Goal: Information Seeking & Learning: Find specific fact

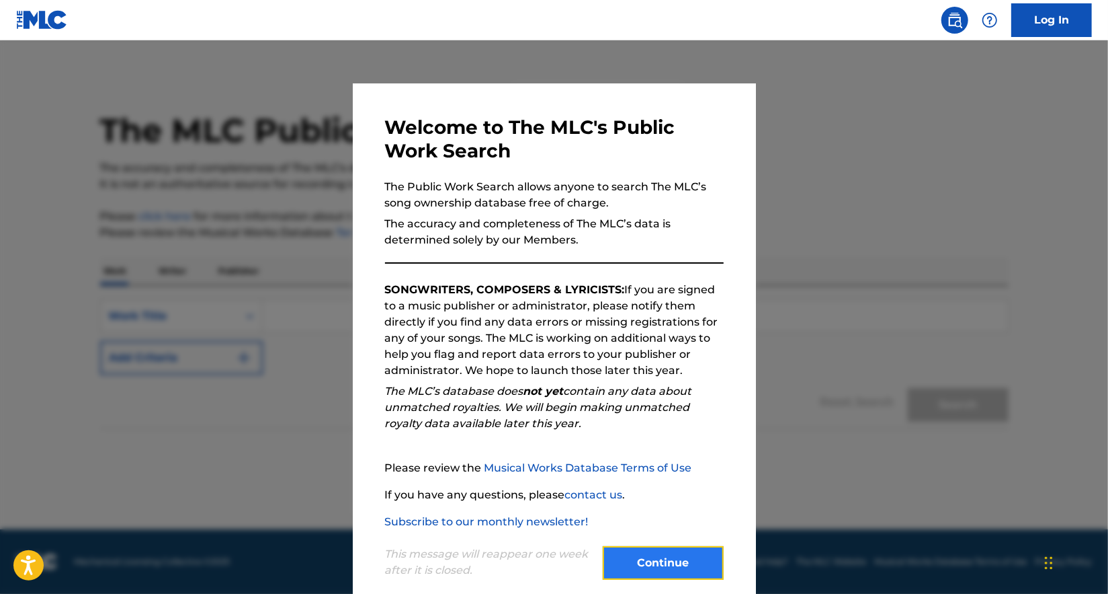
click at [682, 565] on button "Continue" at bounding box center [663, 563] width 121 height 34
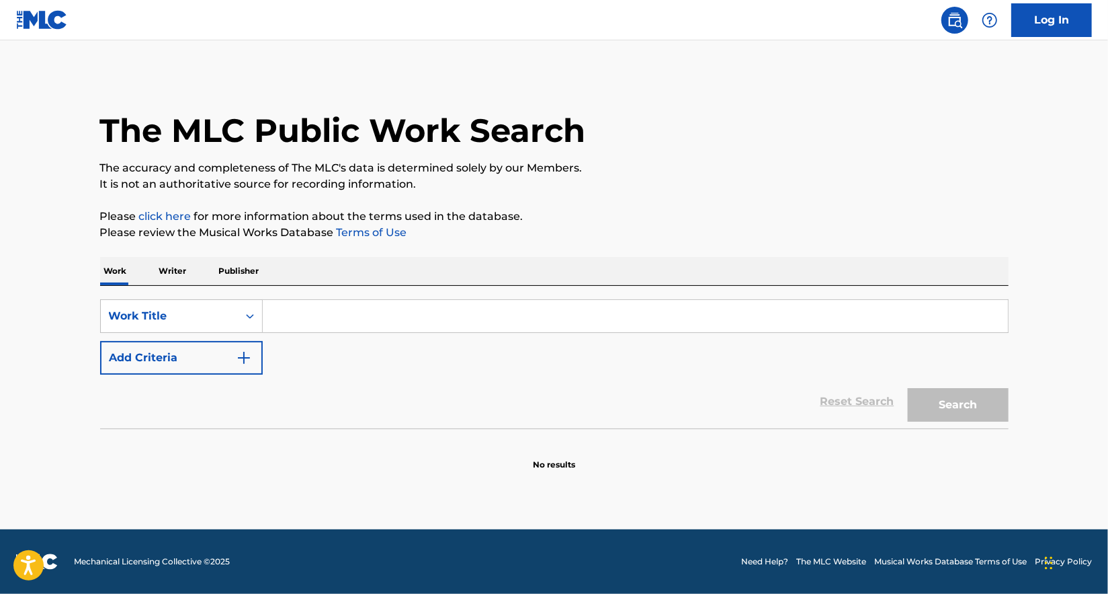
click at [448, 323] on input "Search Form" at bounding box center [635, 316] width 745 height 32
type input "Syndicate (Intro)"
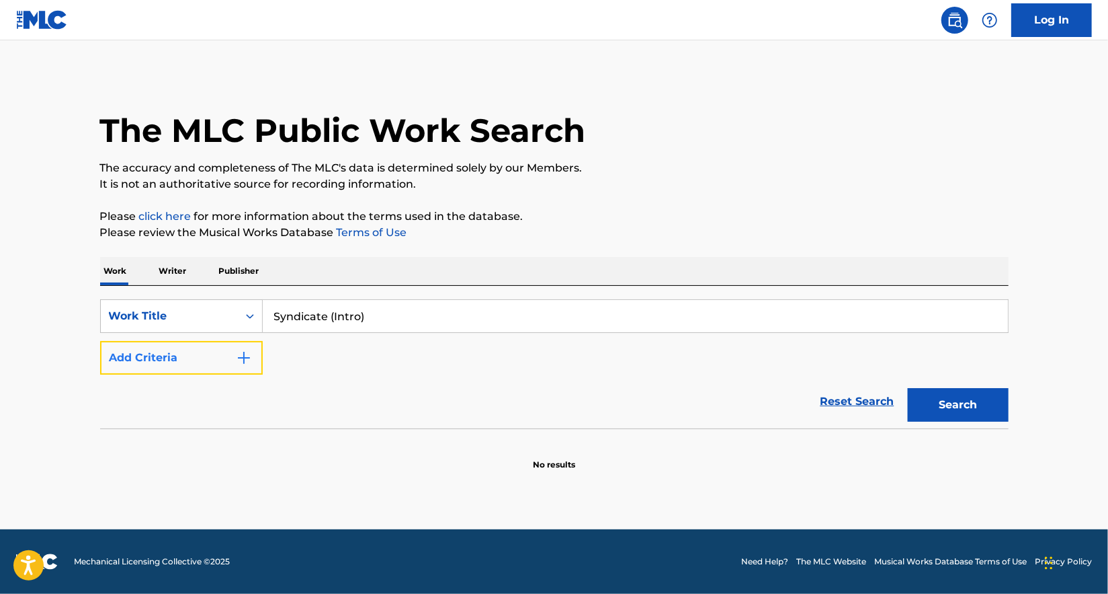
click at [235, 358] on button "Add Criteria" at bounding box center [181, 358] width 163 height 34
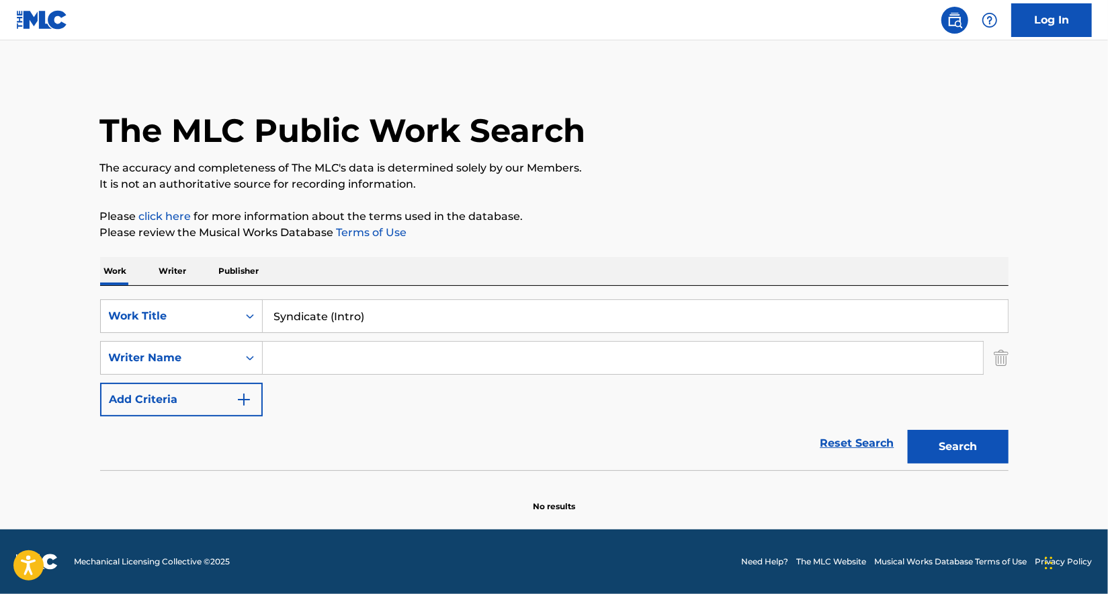
click at [434, 361] on input "Search Form" at bounding box center [623, 357] width 721 height 32
paste input "[PERSON_NAME] [PERSON_NAME]"
type input "[PERSON_NAME] [PERSON_NAME]"
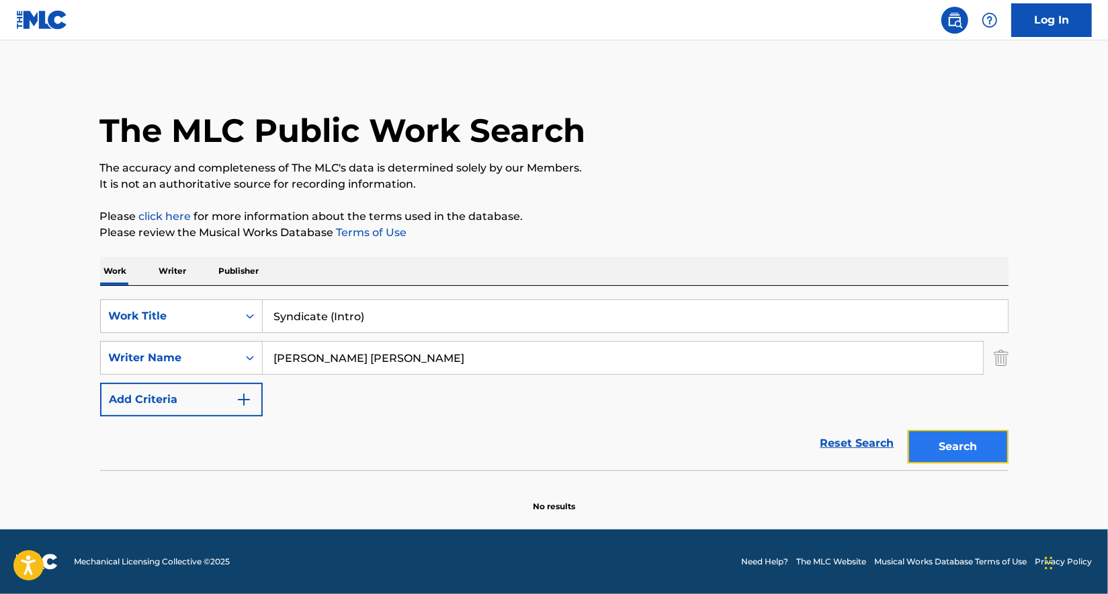
click at [953, 445] on button "Search" at bounding box center [958, 447] width 101 height 34
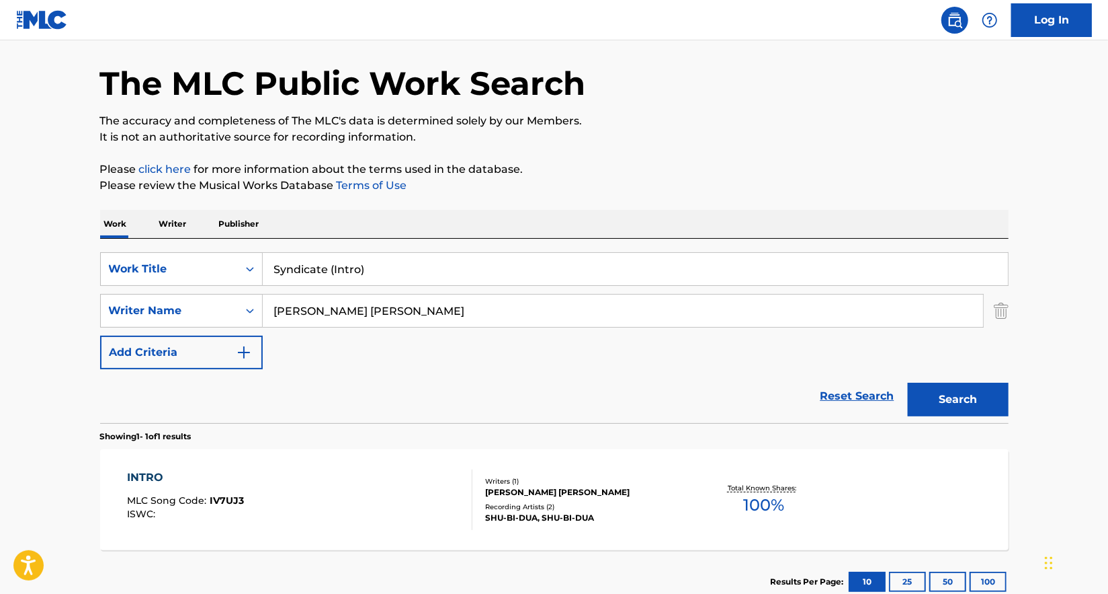
scroll to position [137, 0]
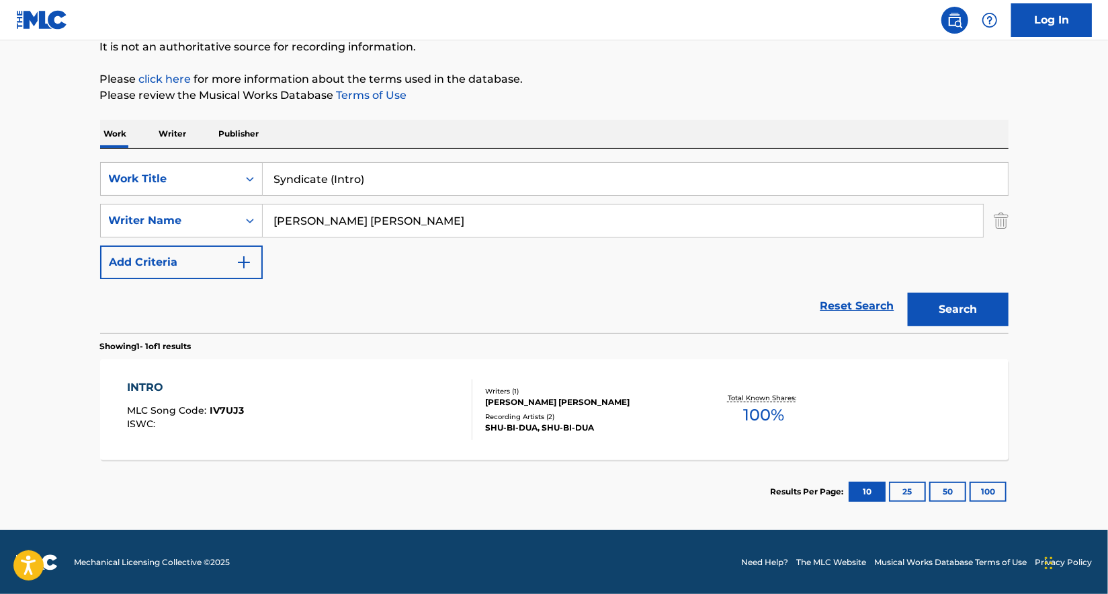
drag, startPoint x: 389, startPoint y: 177, endPoint x: 327, endPoint y: 173, distance: 61.3
click at [327, 173] on input "Syndicate (Intro)" at bounding box center [635, 179] width 745 height 32
type input "Syndicate"
click at [908, 292] on button "Search" at bounding box center [958, 309] width 101 height 34
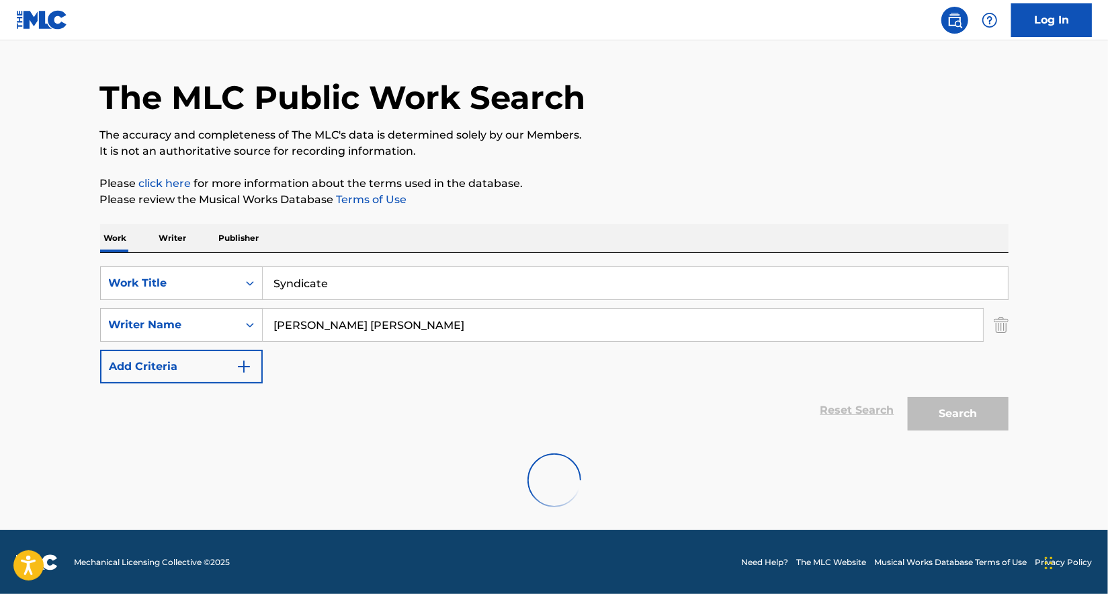
scroll to position [0, 0]
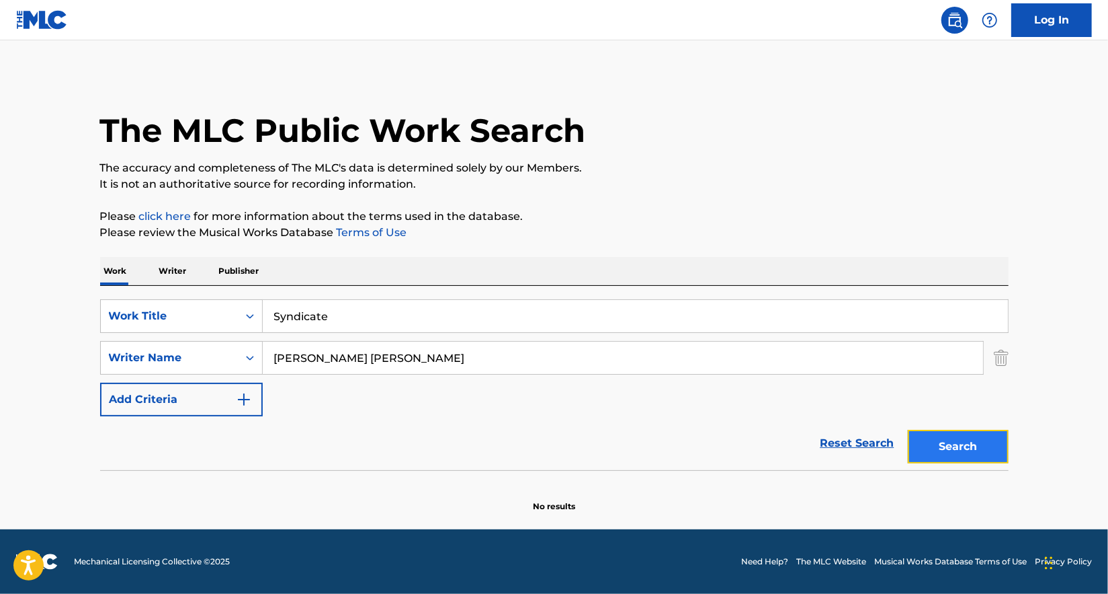
click at [941, 440] on button "Search" at bounding box center [958, 447] width 101 height 34
click at [415, 345] on input "[PERSON_NAME] [PERSON_NAME]" at bounding box center [623, 357] width 721 height 32
paste input "[PERSON_NAME] [PERSON_NAME]"
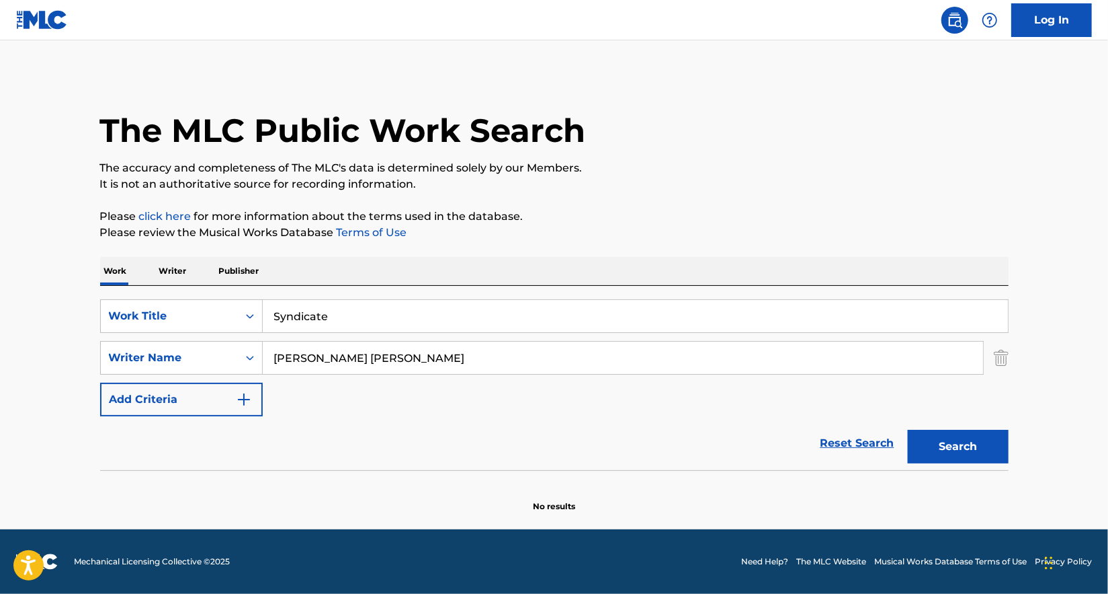
type input "[PERSON_NAME] [PERSON_NAME]"
click at [908, 430] on button "Search" at bounding box center [958, 447] width 101 height 34
click at [381, 313] on input "Syndicate" at bounding box center [635, 316] width 745 height 32
type input "Syndicate (intro)"
click at [908, 430] on button "Search" at bounding box center [958, 447] width 101 height 34
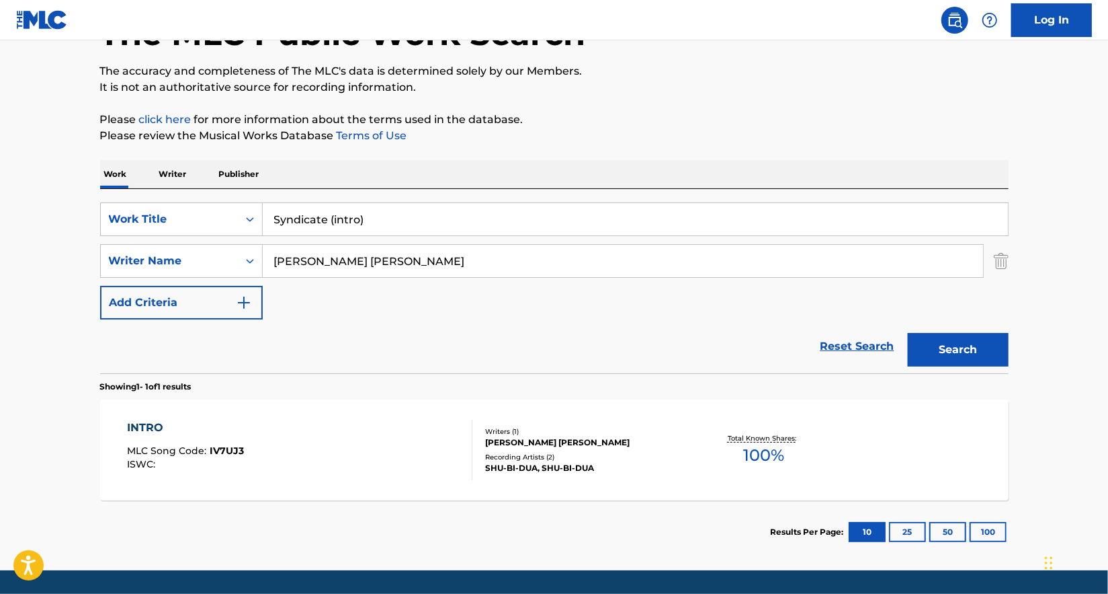
scroll to position [96, 0]
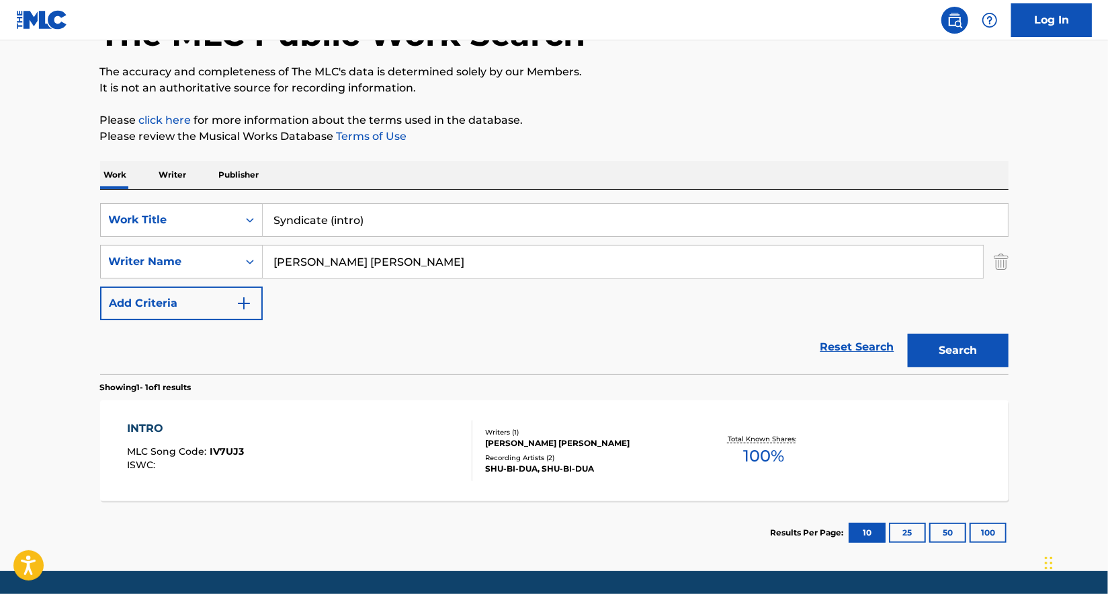
click at [529, 434] on div "Writers ( 1 )" at bounding box center [586, 432] width 203 height 10
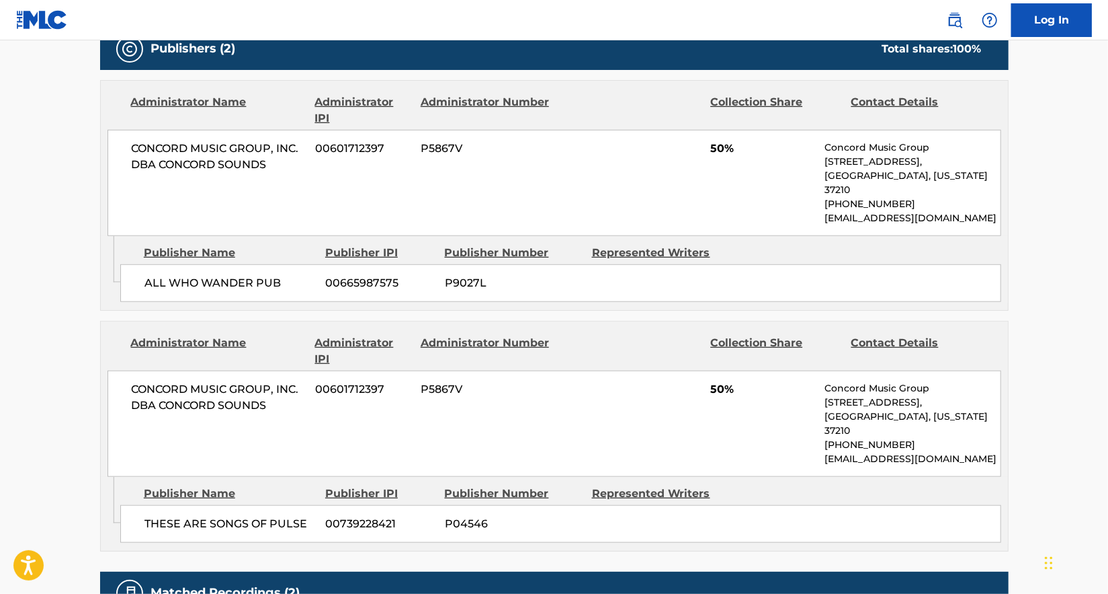
scroll to position [793, 0]
